Goal: Information Seeking & Learning: Learn about a topic

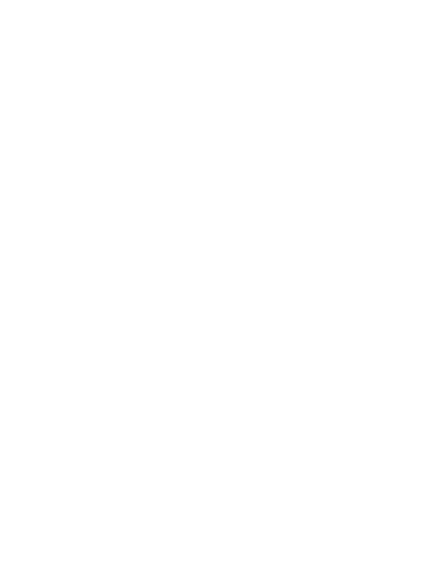
scroll to position [1649, 0]
drag, startPoint x: 0, startPoint y: 0, endPoint x: -1, endPoint y: -1650, distance: 1649.7
click at [181, 298] on div "Urlaub mit Teenies Hotels für Größere" at bounding box center [116, 304] width 187 height 140
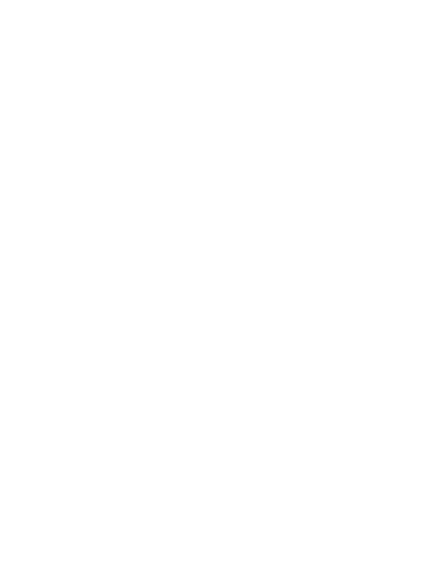
click at [221, 424] on div at bounding box center [215, 448] width 385 height 216
click at [227, 451] on div at bounding box center [215, 448] width 385 height 216
click at [302, 466] on div at bounding box center [215, 448] width 385 height 216
click at [272, 462] on div at bounding box center [215, 448] width 385 height 216
click at [206, 322] on span "mehr lesen" at bounding box center [211, 320] width 50 height 12
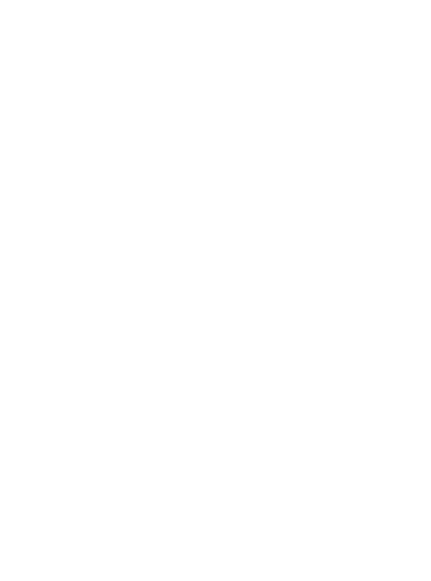
scroll to position [1365, 0]
click at [301, 324] on span "Hotels" at bounding box center [295, 328] width 22 height 8
click at [211, 323] on span "mehr lesen" at bounding box center [211, 320] width 50 height 12
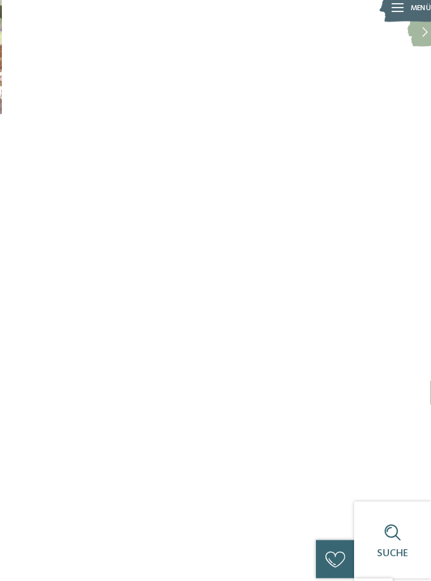
click at [135, 466] on div "Winter | Genuss | Ganz Südtirol Eine Südtiroler Spezialität mit exotischer Note…" at bounding box center [215, 478] width 385 height 70
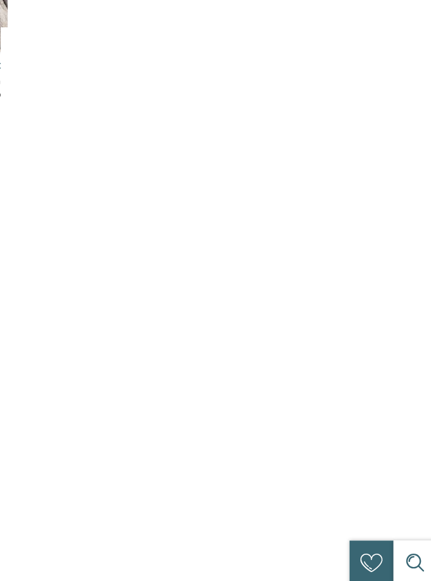
click at [135, 492] on div "mehr erfahren" at bounding box center [215, 497] width 363 height 10
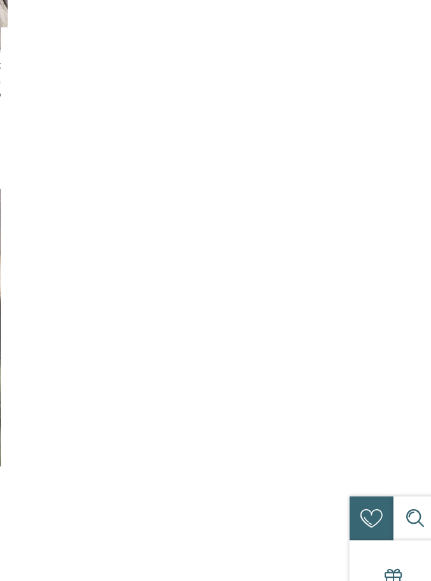
click at [183, 493] on link "mehr erfahren" at bounding box center [216, 497] width 67 height 8
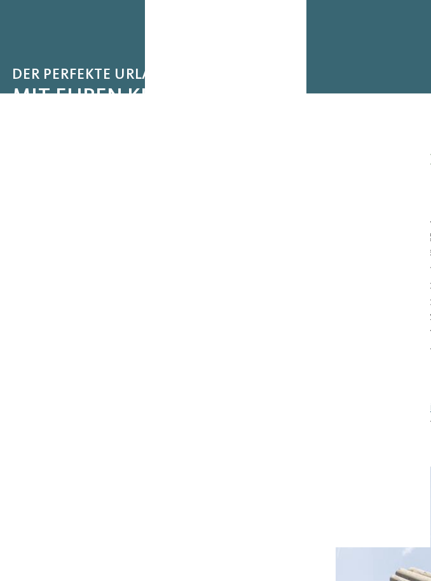
scroll to position [0, 0]
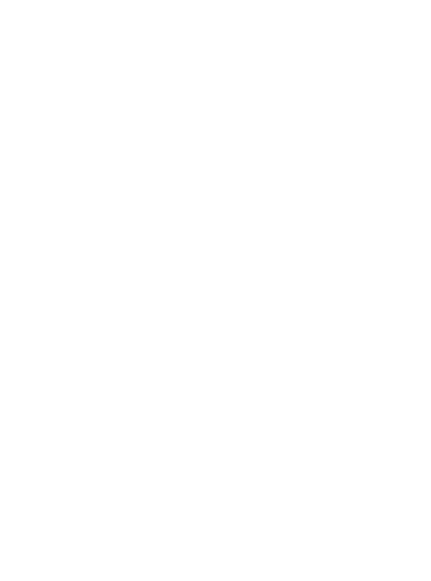
click at [235, 371] on p "Wenn wir Südtiroler vom Zelten zu Weihnachten sprechen, dann ist nicht das Camp…" at bounding box center [215, 385] width 385 height 141
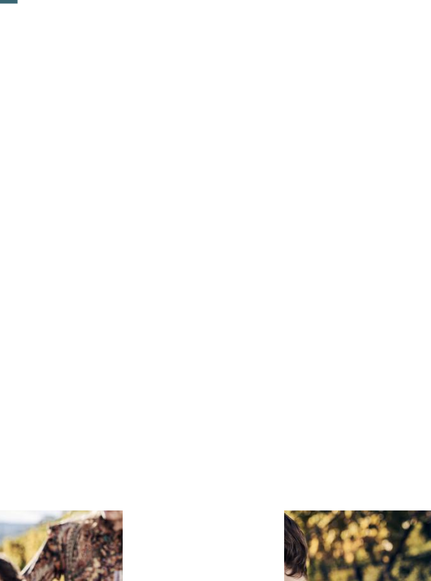
scroll to position [191, 0]
